Goal: Find specific page/section: Find specific page/section

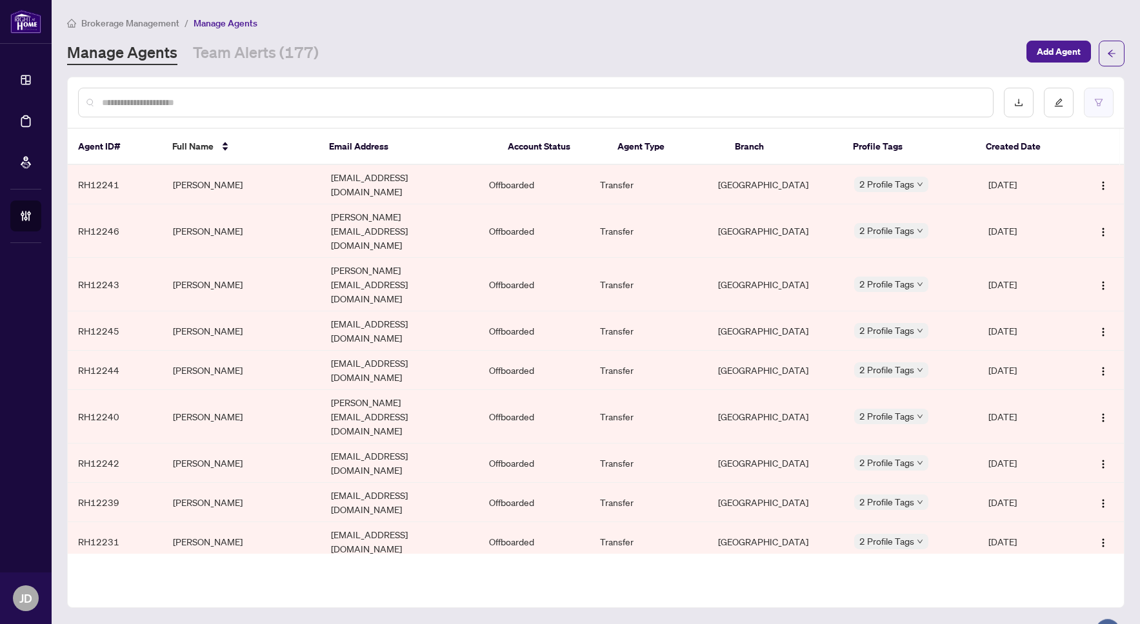
click at [1100, 107] on button "button" at bounding box center [1099, 103] width 30 height 30
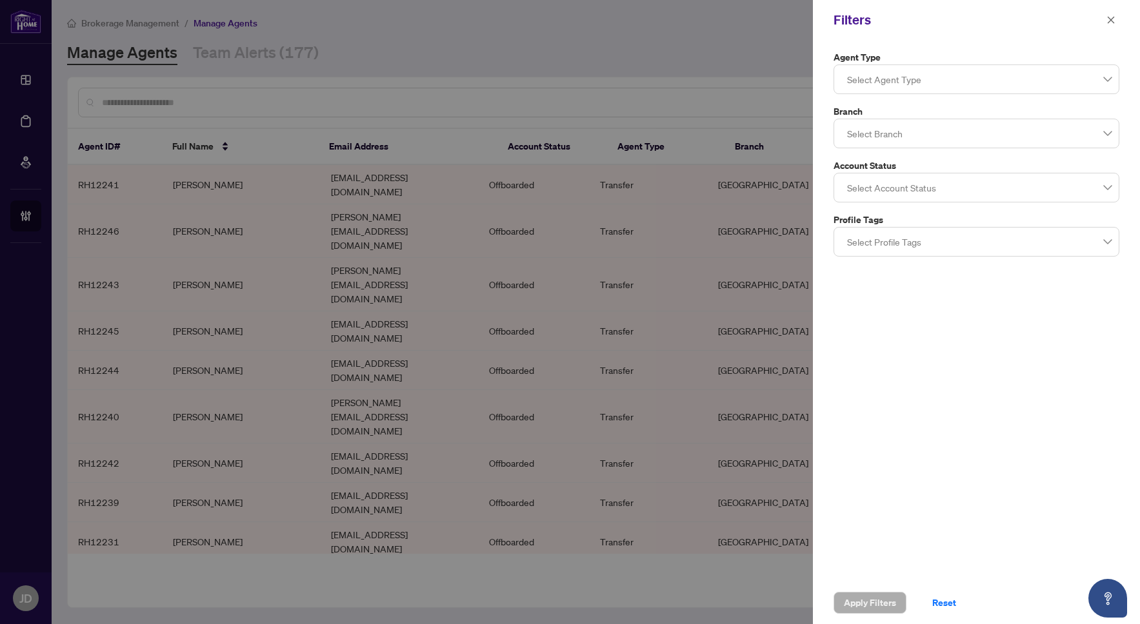
click at [1011, 86] on div at bounding box center [976, 79] width 269 height 23
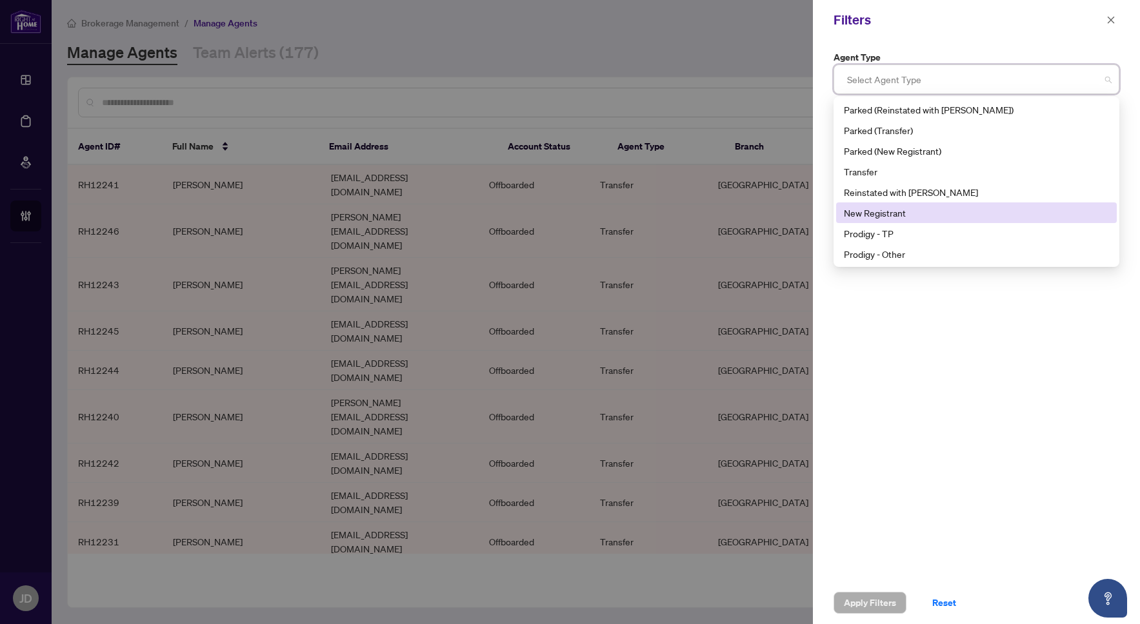
scroll to position [8, 0]
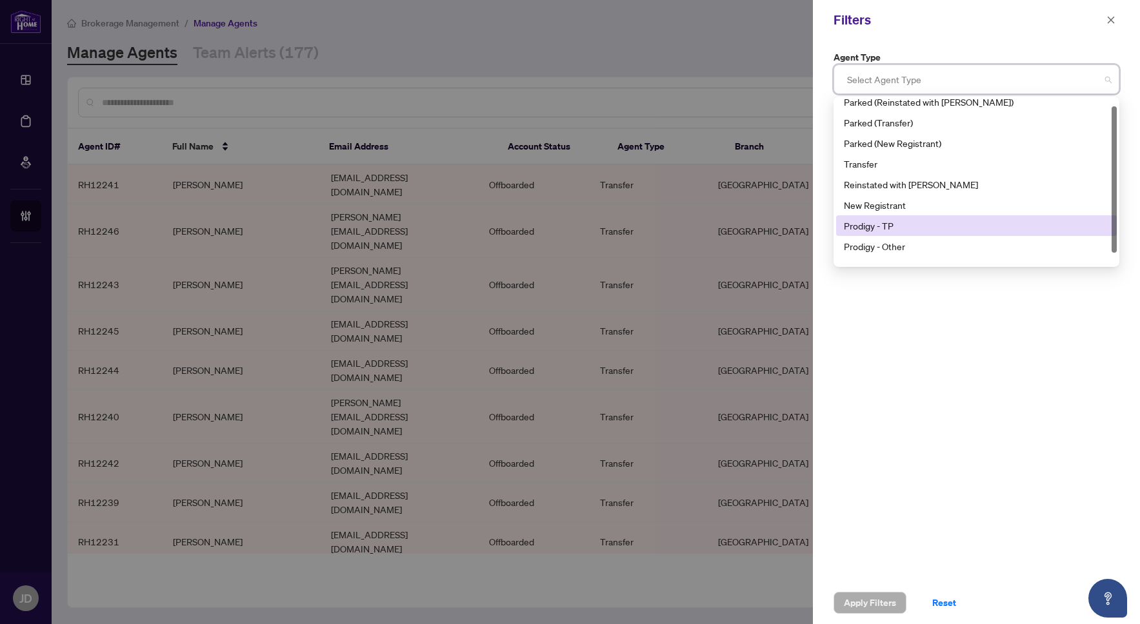
click at [970, 221] on div "Prodigy - TP" at bounding box center [976, 226] width 265 height 14
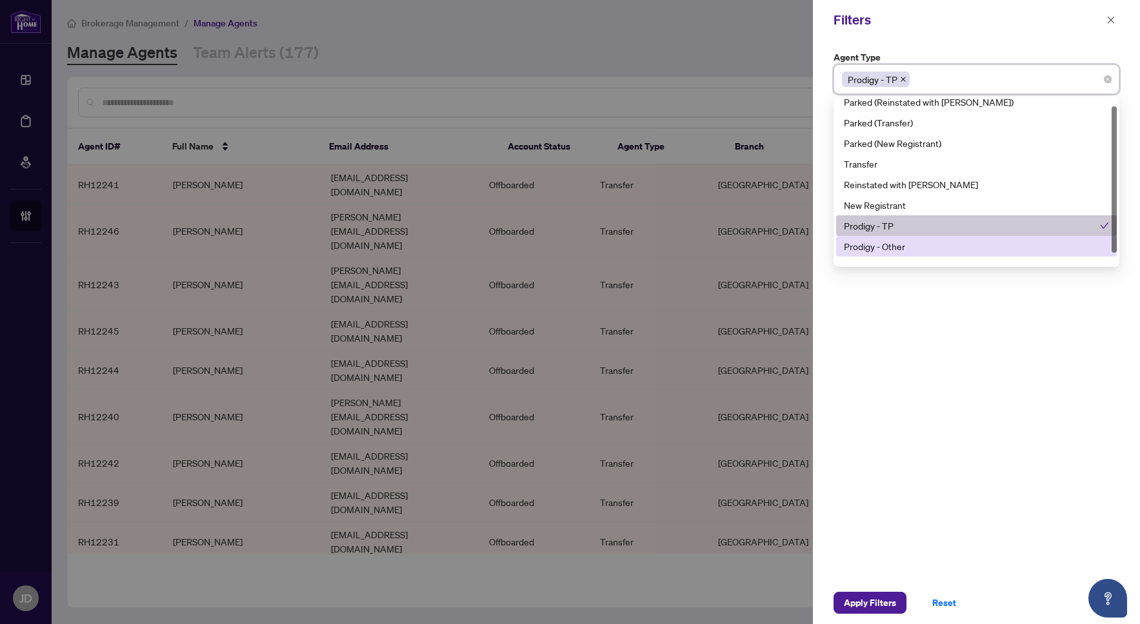
click at [971, 240] on div "Prodigy - Other" at bounding box center [976, 246] width 265 height 14
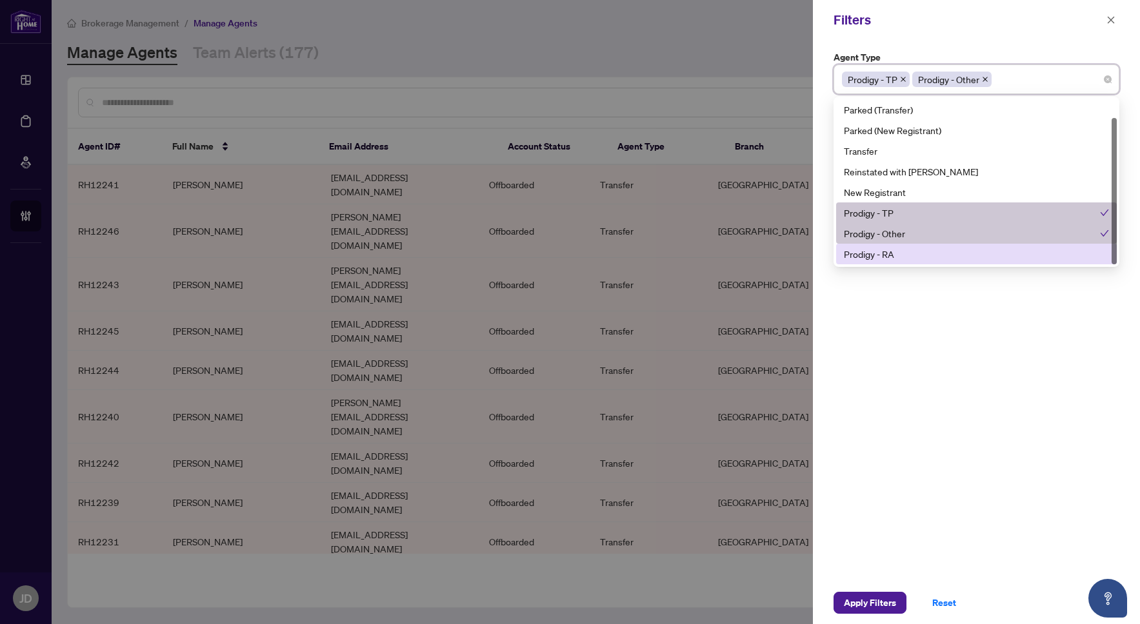
click at [965, 253] on div "Prodigy - RA" at bounding box center [976, 254] width 265 height 14
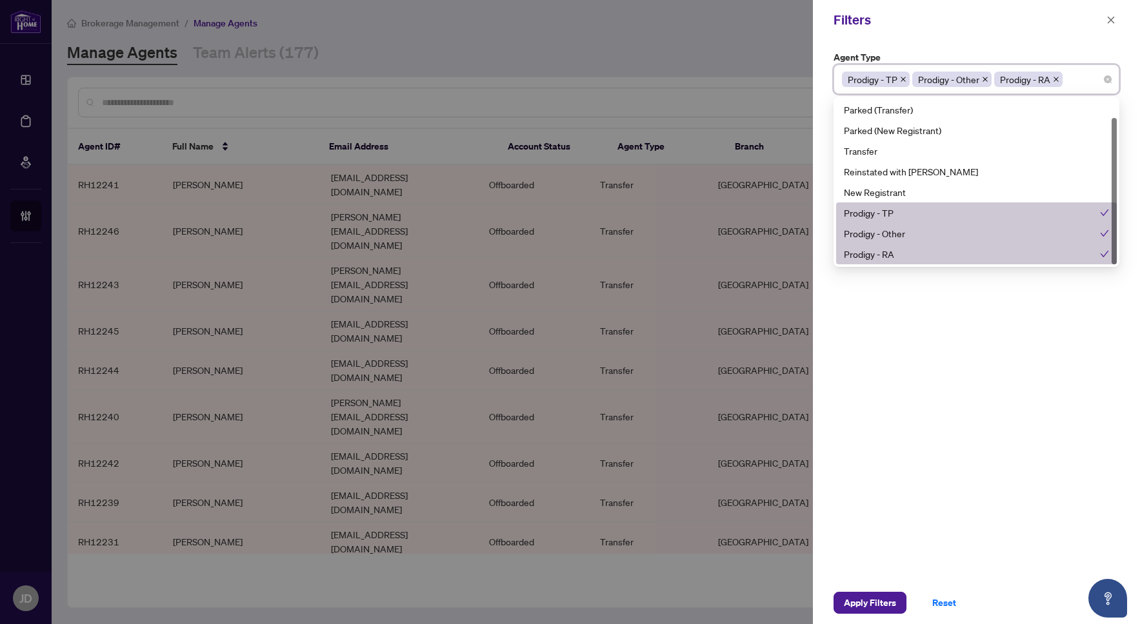
drag, startPoint x: 1016, startPoint y: 378, endPoint x: 1016, endPoint y: 369, distance: 9.0
click at [1016, 379] on div "Agent Type Prodigy - TP Prodigy - Other Prodigy - RA 10 11 Parked (Reinstated w…" at bounding box center [976, 311] width 327 height 542
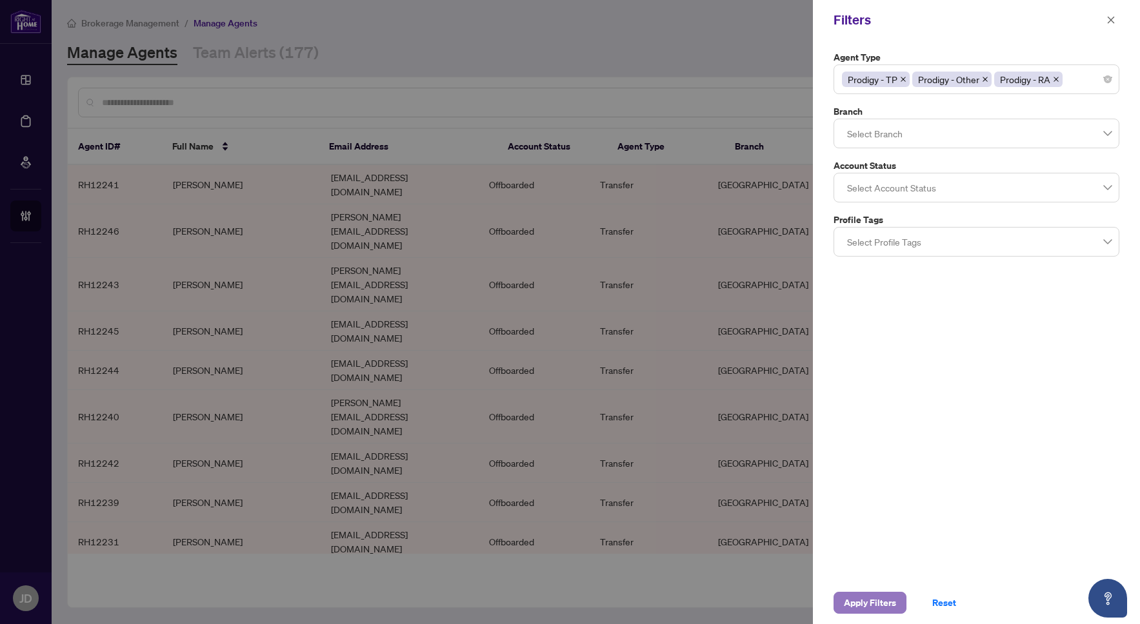
click at [871, 601] on span "Apply Filters" at bounding box center [870, 603] width 52 height 21
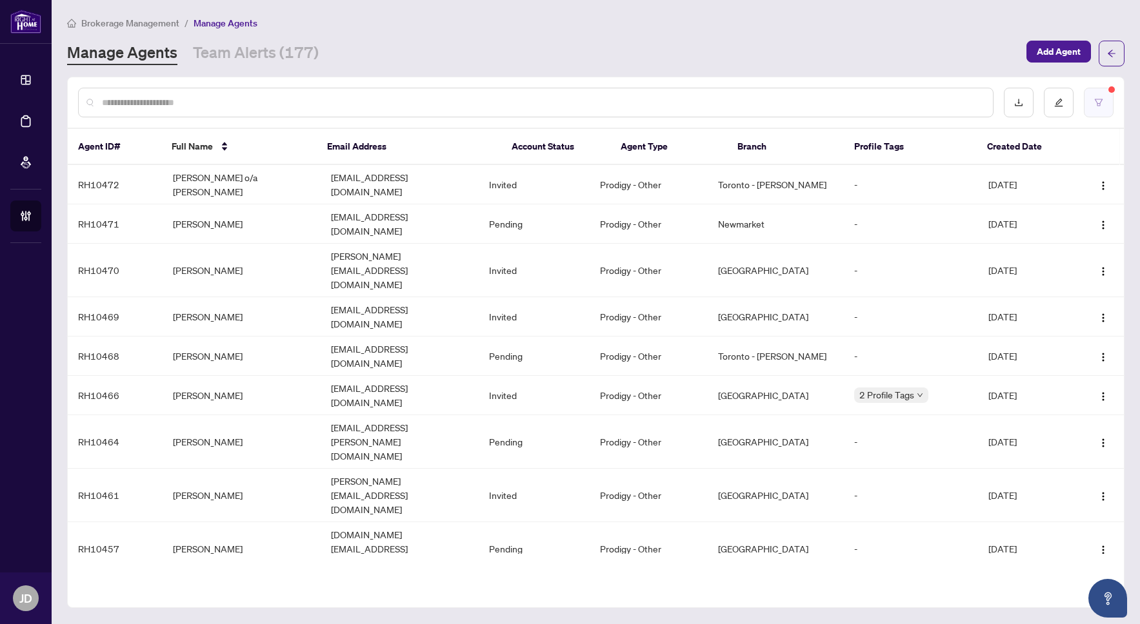
click at [1096, 103] on icon "filter" at bounding box center [1098, 102] width 9 height 9
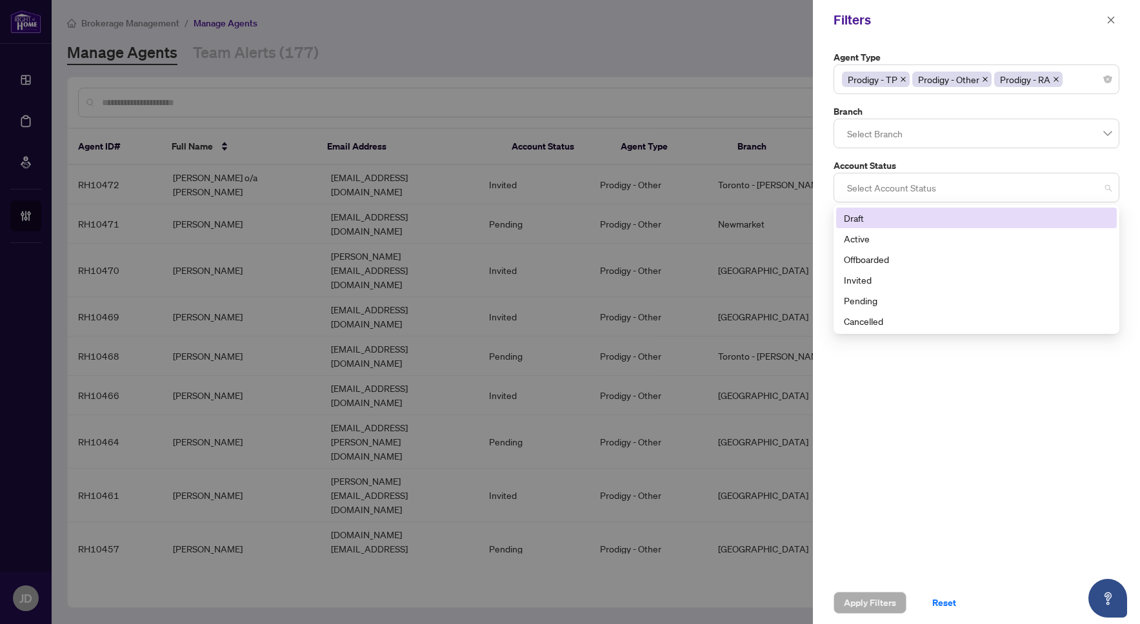
click at [1007, 182] on div at bounding box center [976, 187] width 269 height 23
click at [962, 240] on div "Active" at bounding box center [976, 239] width 265 height 14
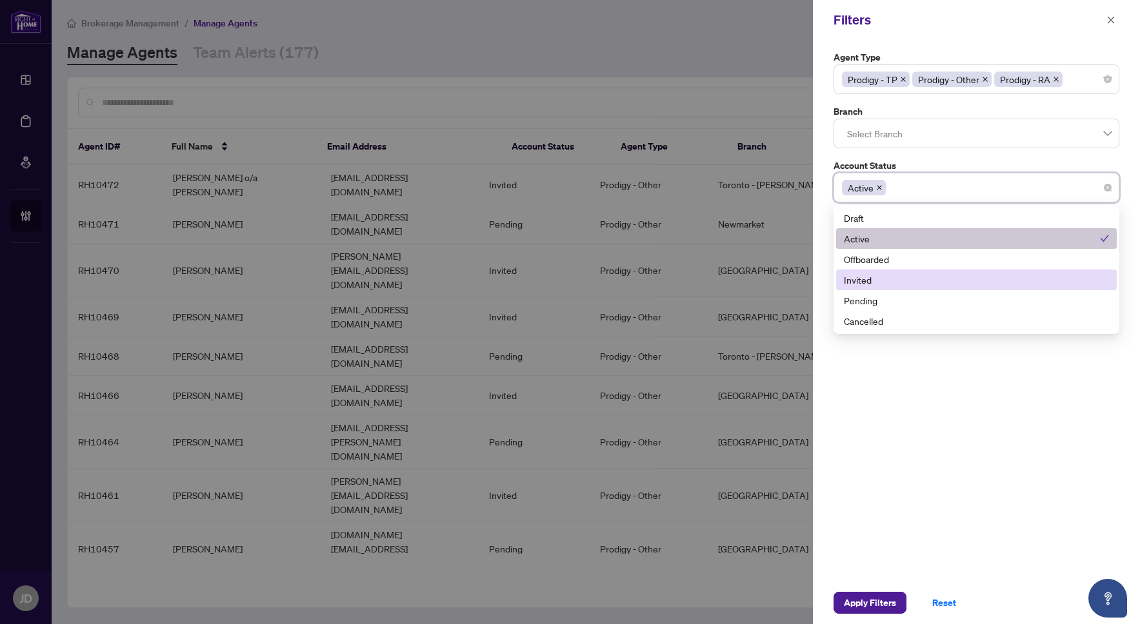
click at [938, 284] on div "Invited" at bounding box center [976, 280] width 265 height 14
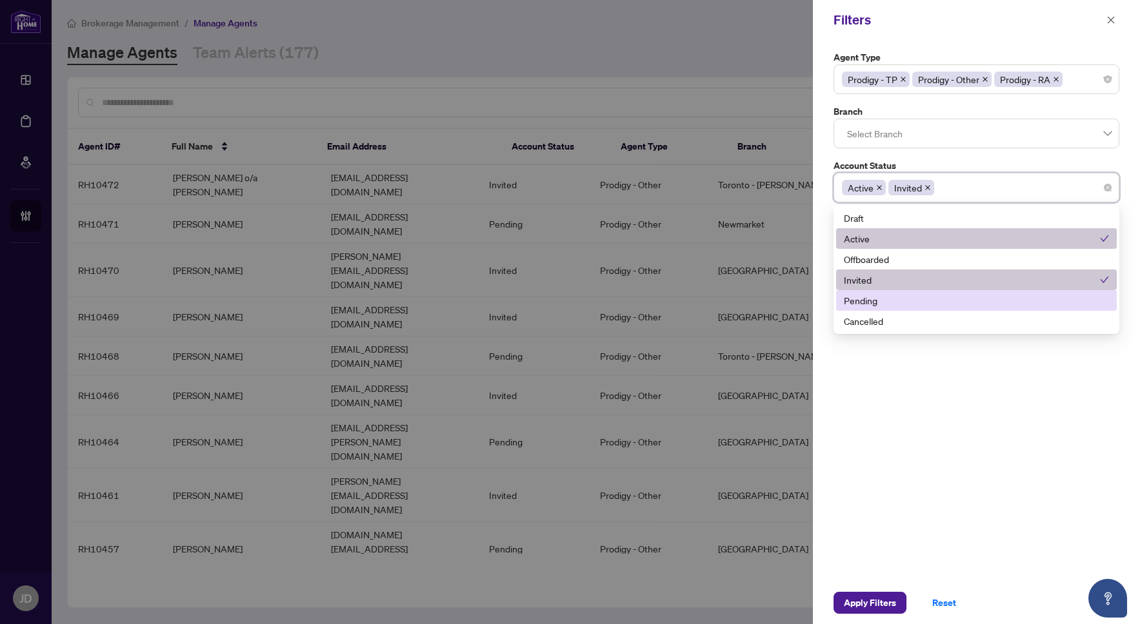
click at [933, 299] on div "Pending" at bounding box center [976, 300] width 265 height 14
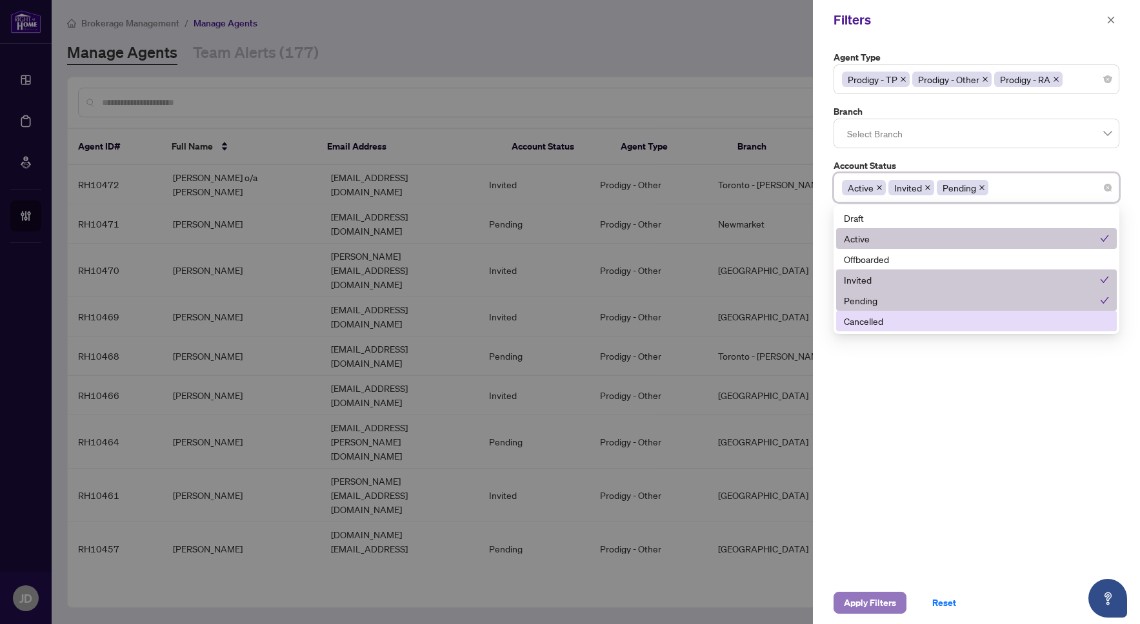
click at [866, 605] on span "Apply Filters" at bounding box center [870, 603] width 52 height 21
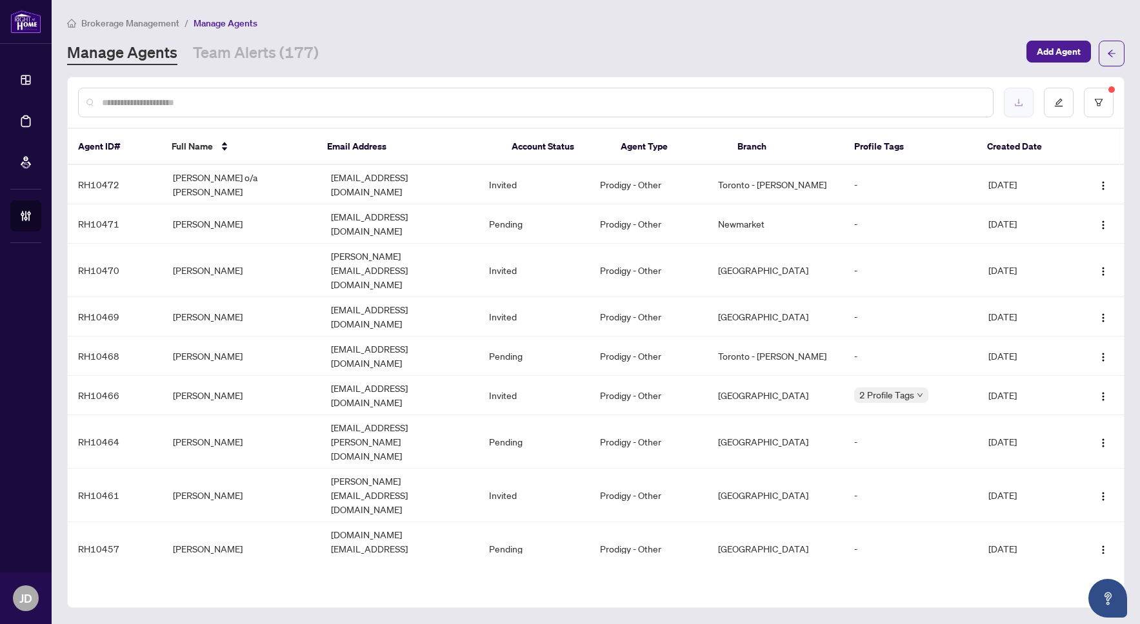
click at [1016, 106] on icon "download" at bounding box center [1018, 102] width 9 height 9
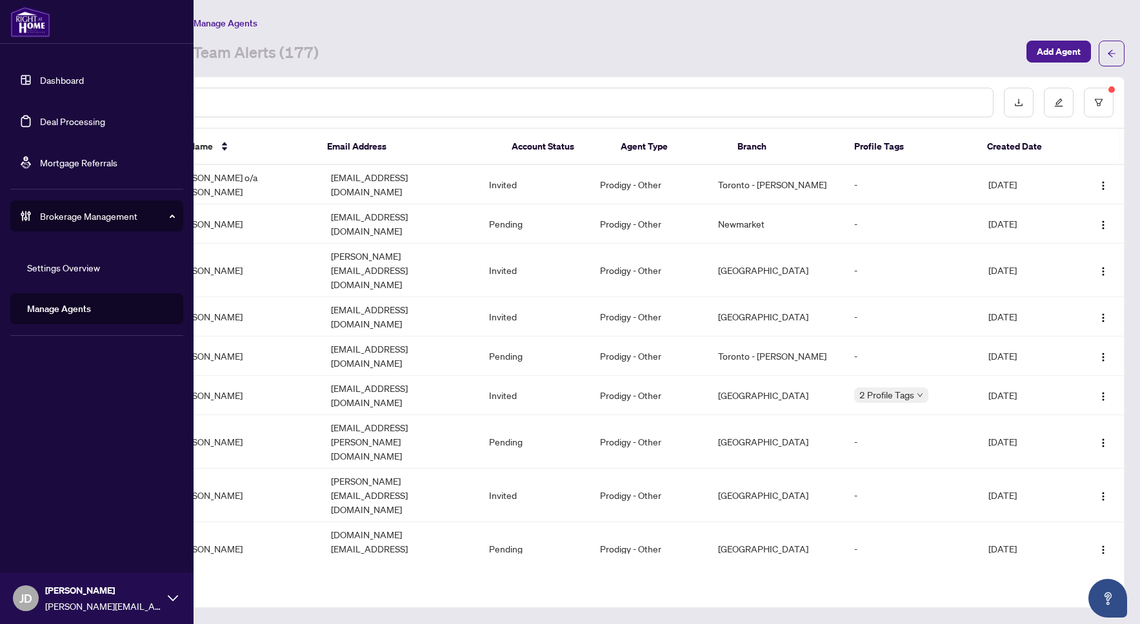
click at [40, 78] on link "Dashboard" at bounding box center [62, 80] width 44 height 12
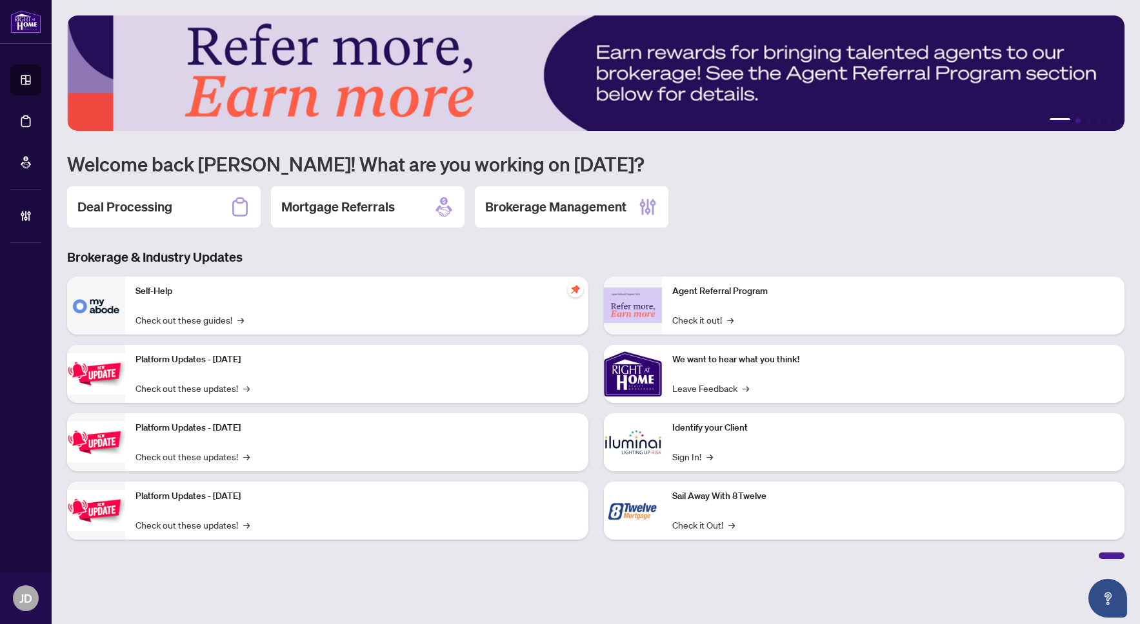
click at [1075, 120] on button "2" at bounding box center [1077, 120] width 5 height 5
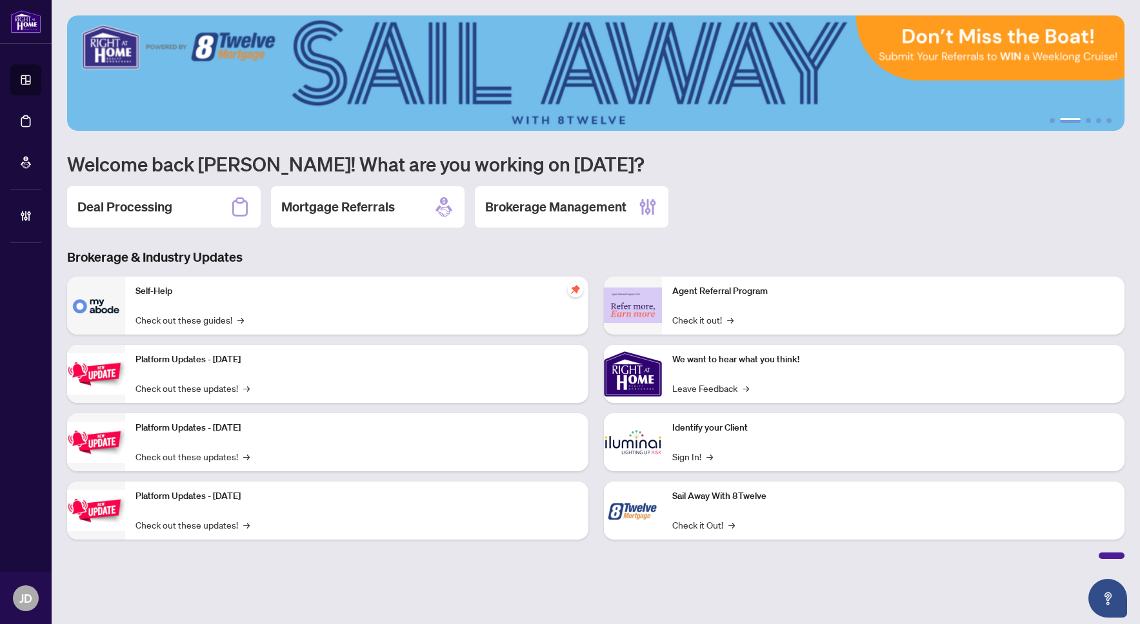
click at [1084, 120] on ul "1 2 3 4 5" at bounding box center [595, 120] width 1057 height 5
click at [1085, 121] on button "3" at bounding box center [1087, 120] width 5 height 5
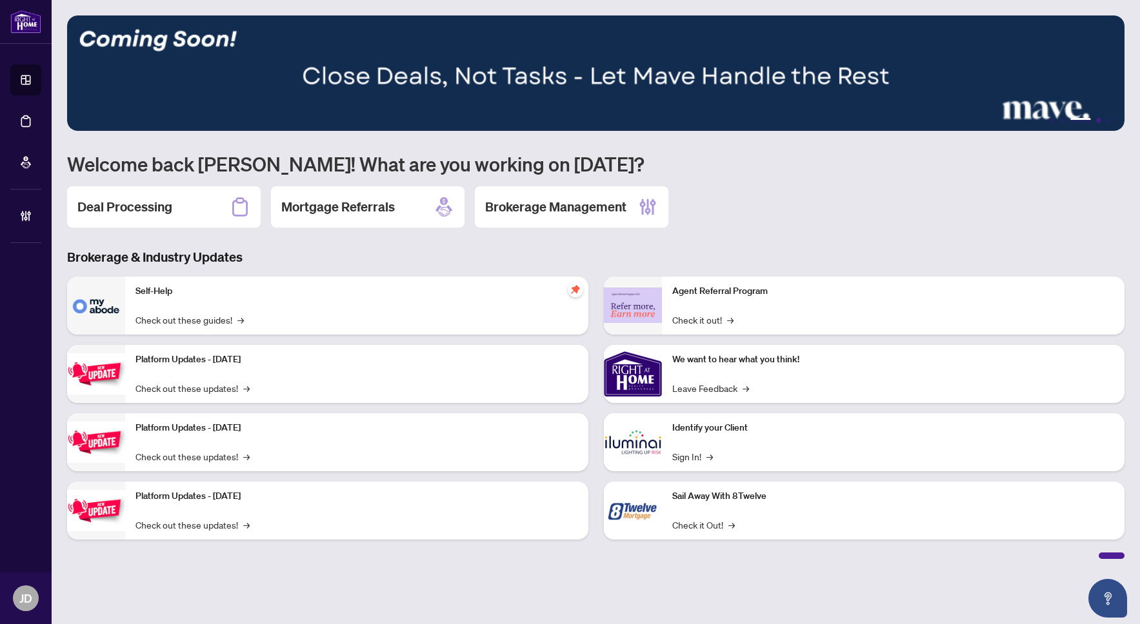
click at [1096, 119] on button "4" at bounding box center [1098, 120] width 5 height 5
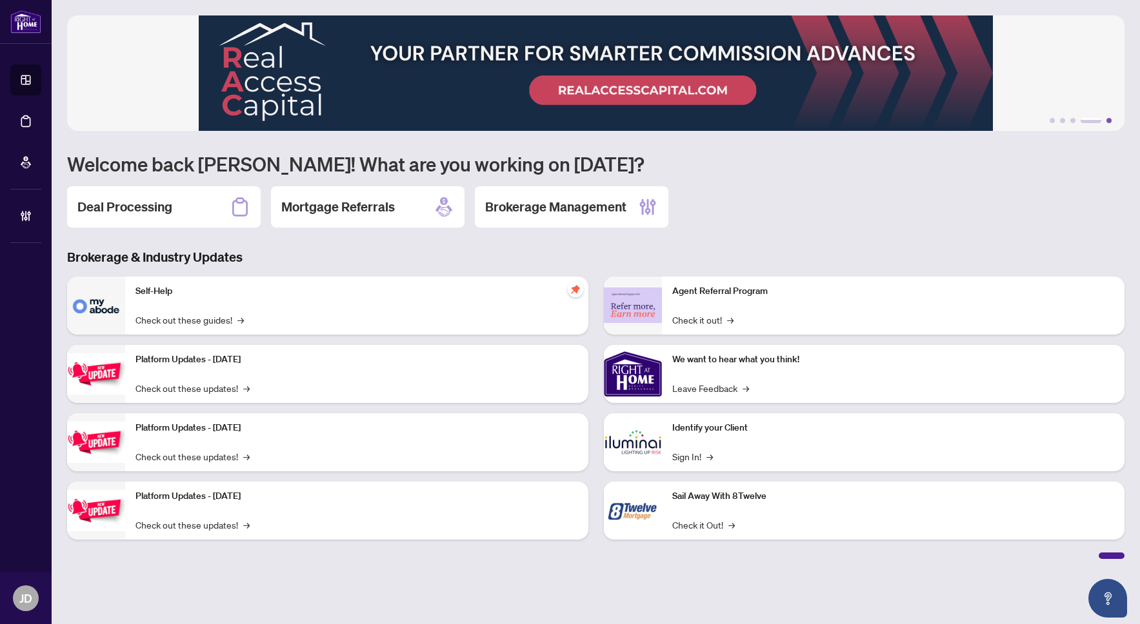
click at [1110, 121] on button "5" at bounding box center [1108, 120] width 5 height 5
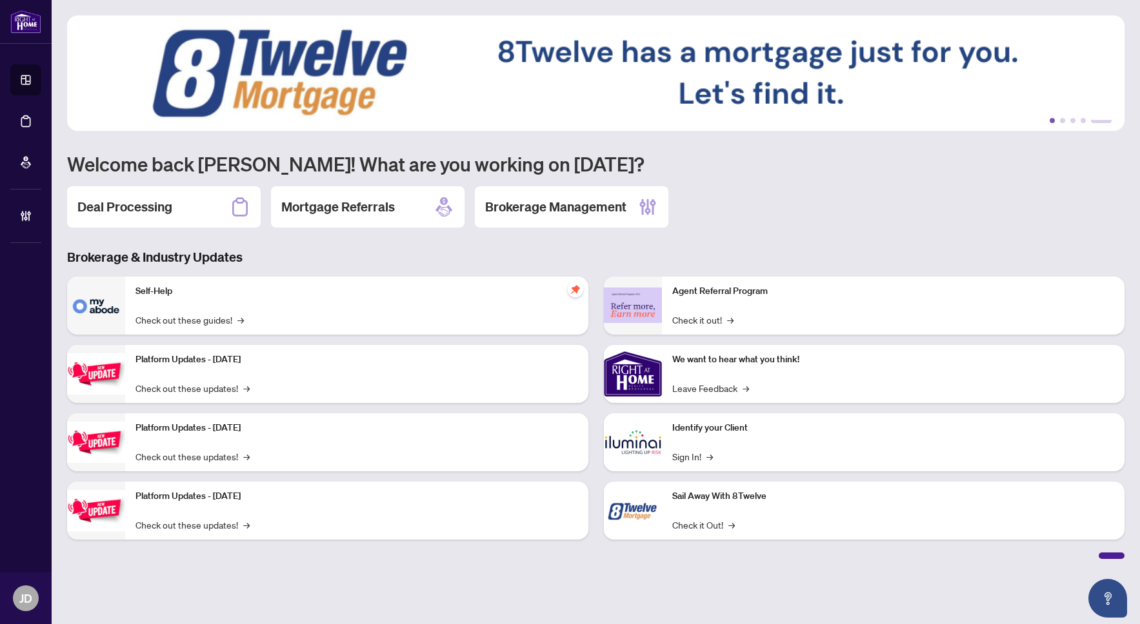
click at [1053, 122] on button "1" at bounding box center [1051, 120] width 5 height 5
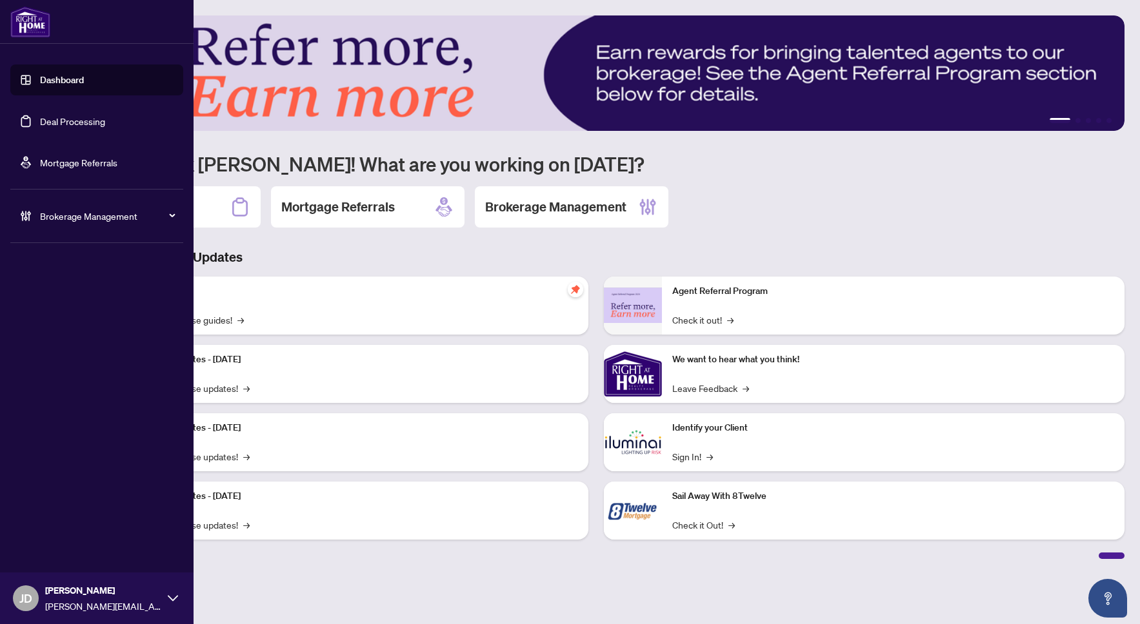
click at [58, 215] on span "Brokerage Management" at bounding box center [107, 216] width 134 height 14
click at [91, 306] on link "Manage Agents" at bounding box center [59, 309] width 64 height 12
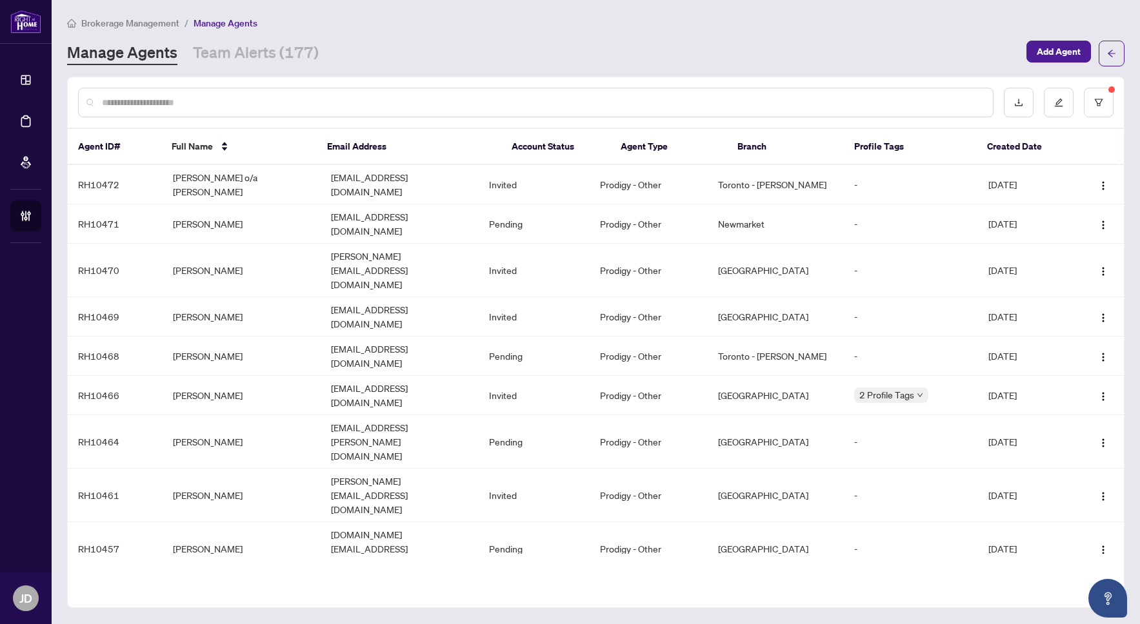
click at [368, 101] on input "text" at bounding box center [542, 102] width 880 height 14
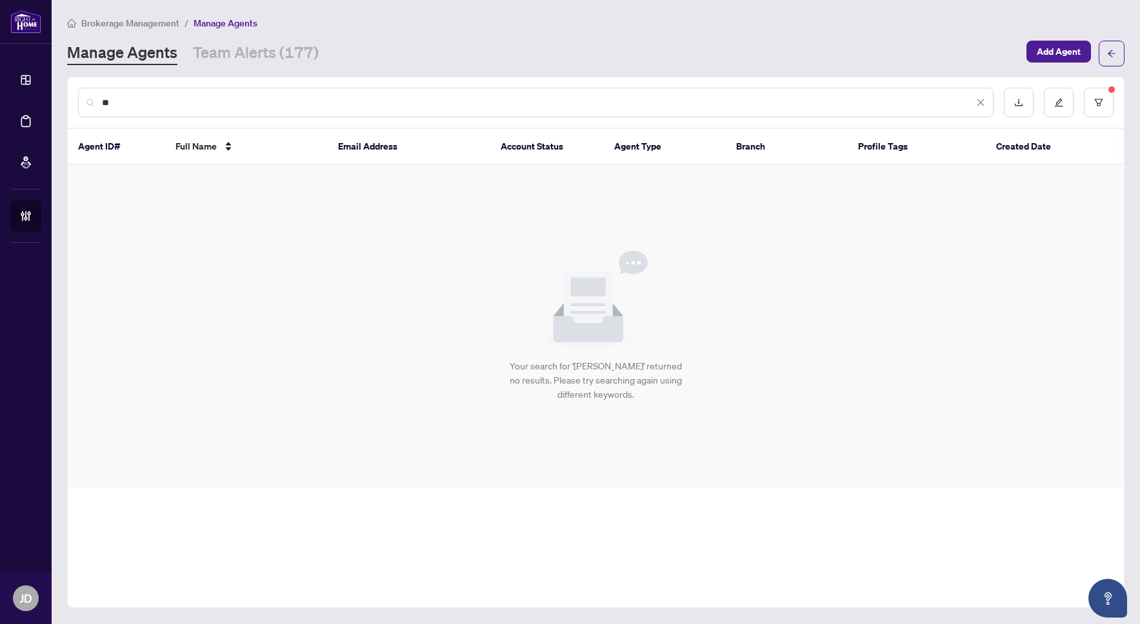
type input "*"
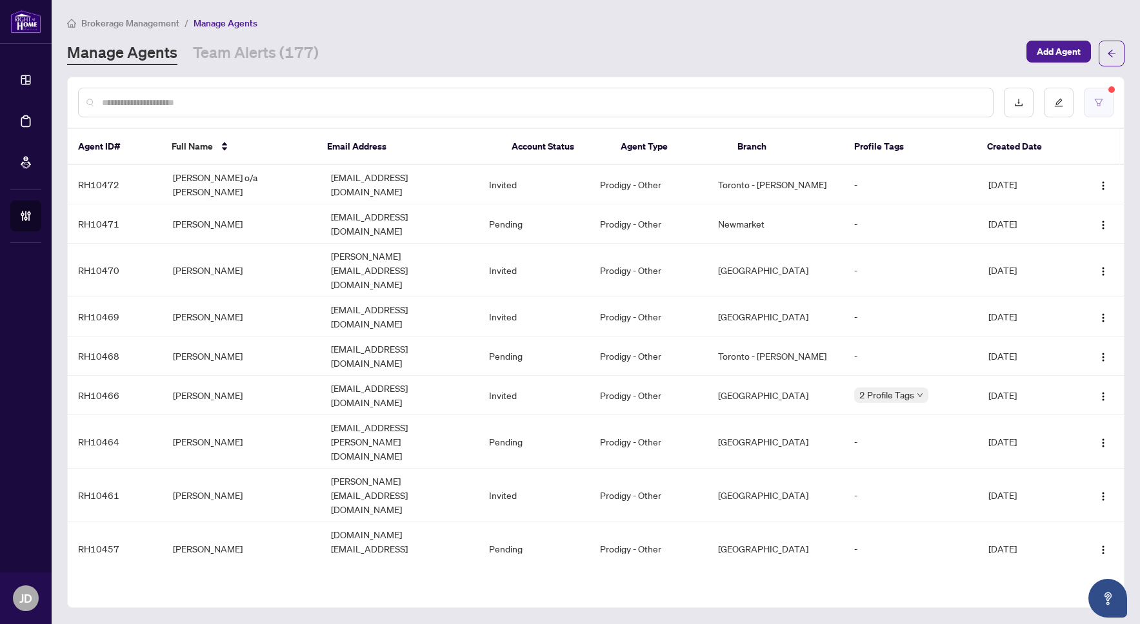
click at [1092, 103] on button "button" at bounding box center [1099, 103] width 30 height 30
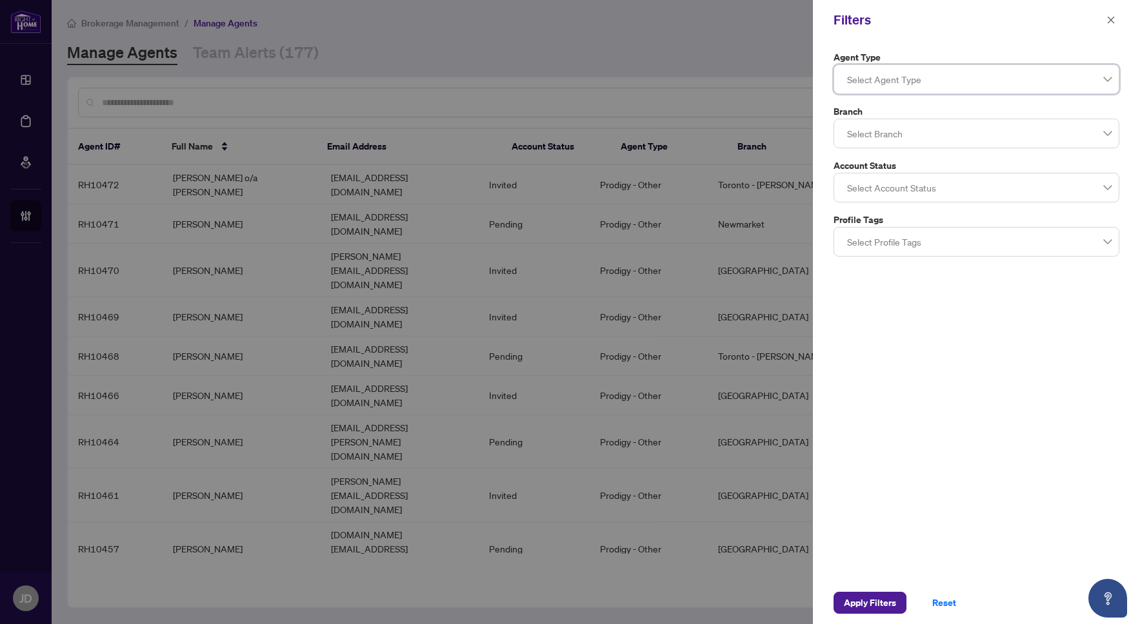
click at [886, 615] on div "Apply Filters Reset" at bounding box center [976, 603] width 327 height 43
click at [881, 607] on span "Apply Filters" at bounding box center [870, 603] width 52 height 21
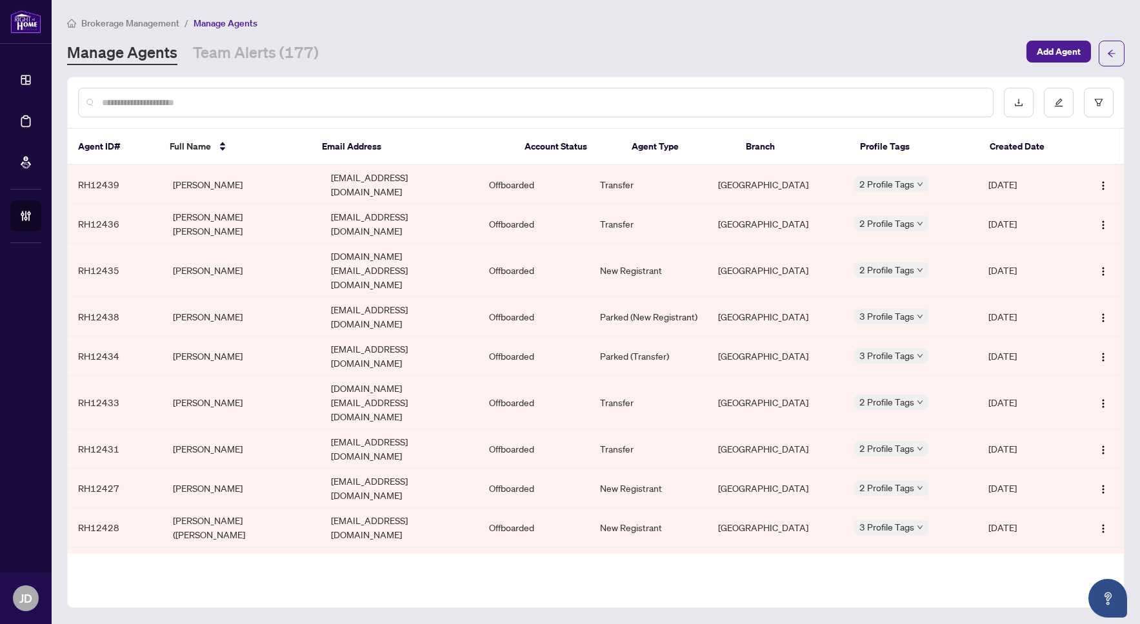
click at [209, 177] on td "Fern Chiasson" at bounding box center [242, 184] width 158 height 39
